Goal: Task Accomplishment & Management: Complete application form

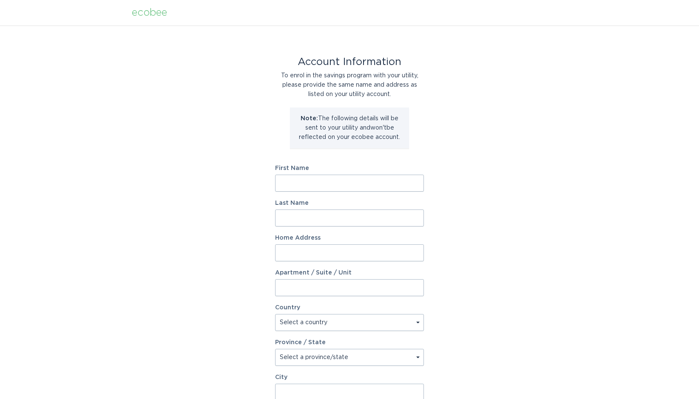
click at [308, 179] on input "First Name" at bounding box center [349, 183] width 149 height 17
type input "Eric"
type input "Brown"
type input "108 Lombard St"
select select "US"
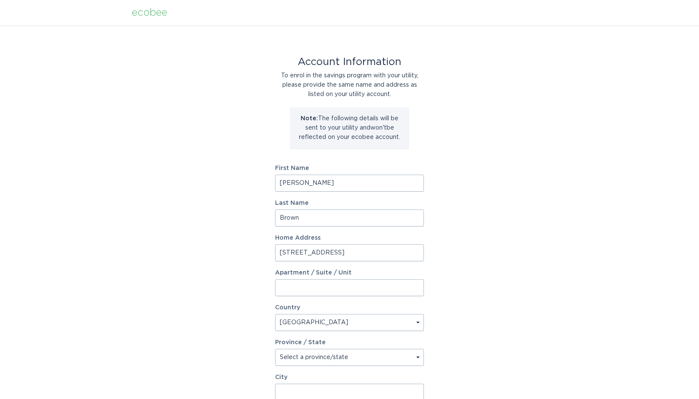
type input "MADISON"
type input "35756"
select select "AL"
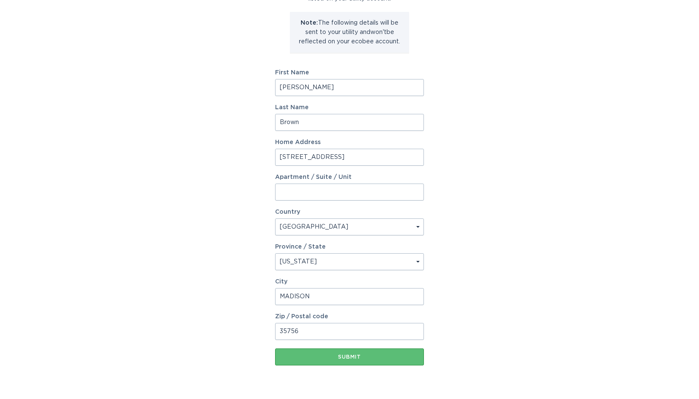
scroll to position [118, 0]
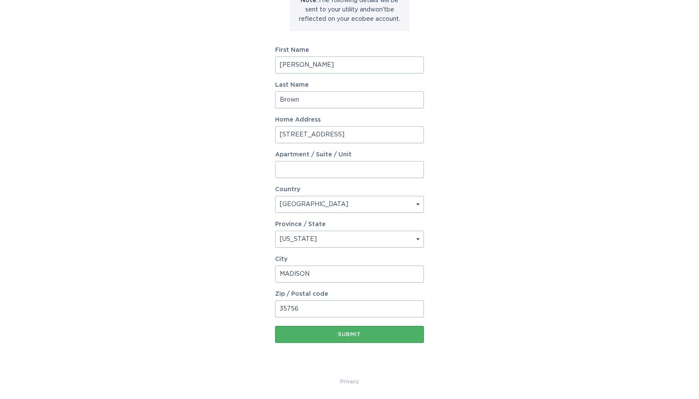
click at [345, 336] on div "Submit" at bounding box center [349, 334] width 140 height 5
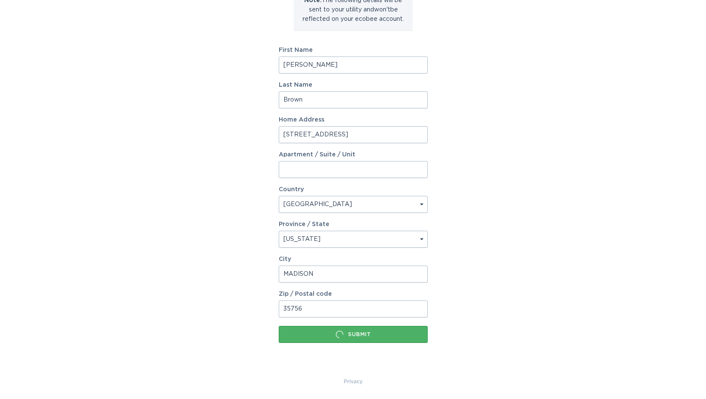
scroll to position [0, 0]
